Goal: Transaction & Acquisition: Purchase product/service

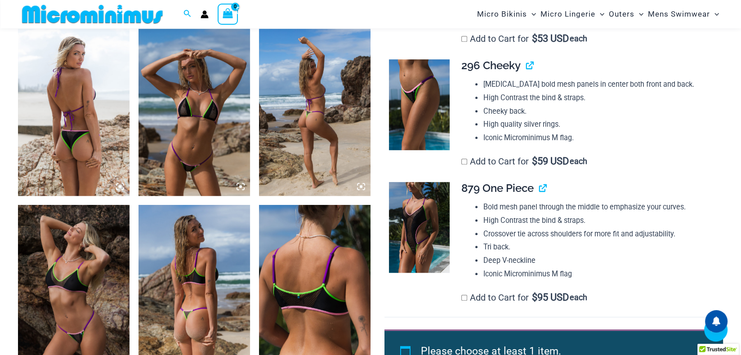
scroll to position [761, 0]
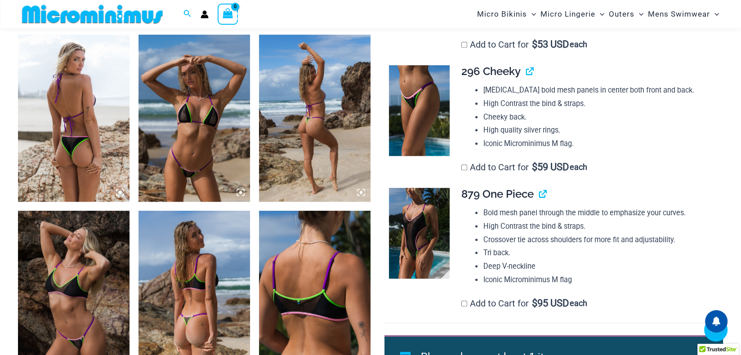
click at [429, 216] on img at bounding box center [419, 233] width 60 height 90
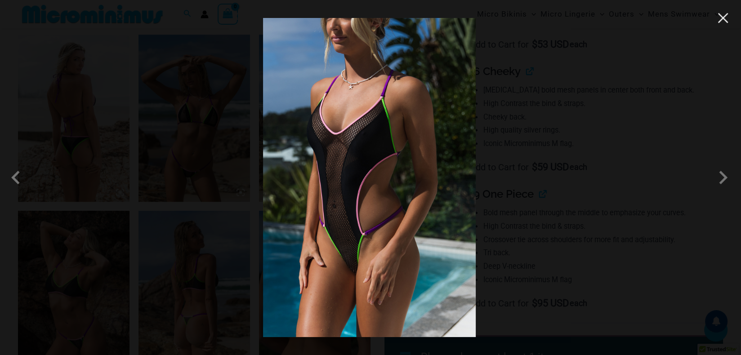
click at [724, 20] on button "Close" at bounding box center [722, 17] width 13 height 13
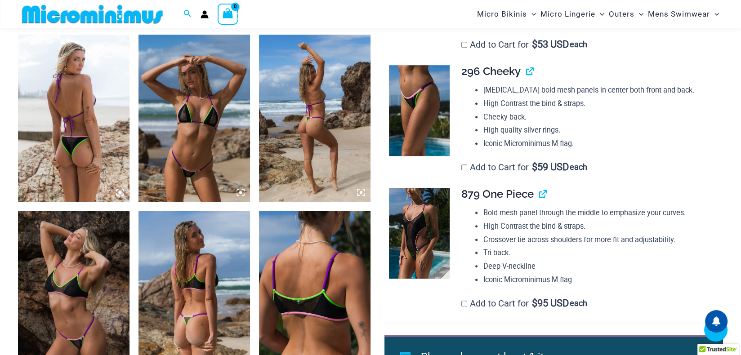
click at [529, 231] on li "High Contrast the bind & straps." at bounding box center [599, 226] width 232 height 13
click at [637, 176] on td "**********" at bounding box center [587, 119] width 271 height 123
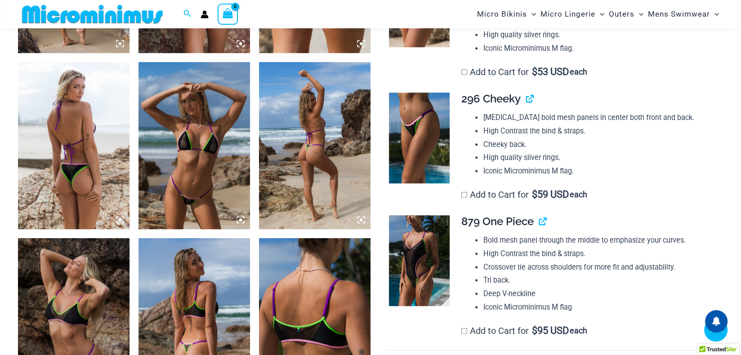
scroll to position [756, 0]
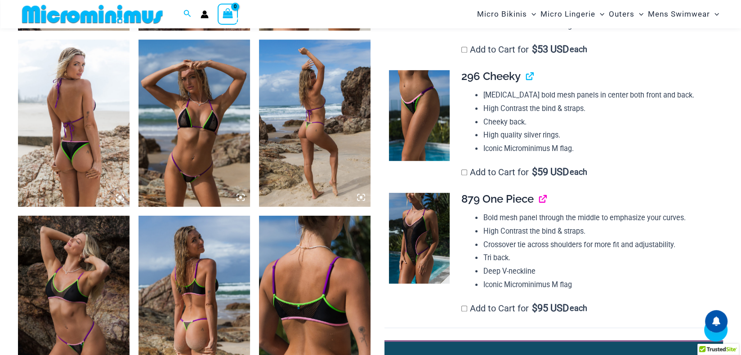
click at [539, 199] on link "View product" at bounding box center [539, 198] width 0 height 13
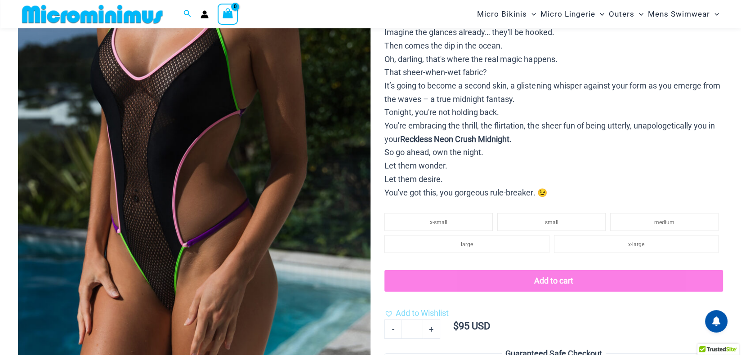
scroll to position [40, 0]
